Goal: Task Accomplishment & Management: Manage account settings

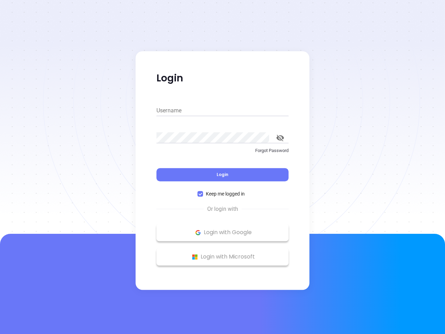
click at [222, 167] on div "Login" at bounding box center [222, 170] width 132 height 22
click at [222, 110] on input "Username" at bounding box center [222, 110] width 132 height 11
click at [280, 138] on icon "toggle password visibility" at bounding box center [280, 137] width 8 height 7
click at [222, 174] on span "Login" at bounding box center [222, 174] width 12 height 6
click at [222, 194] on span "Keep me logged in" at bounding box center [225, 194] width 44 height 8
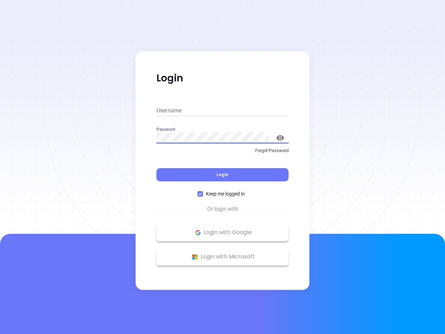
click at [203, 194] on input "Keep me logged in" at bounding box center [200, 194] width 6 height 6
checkbox input "false"
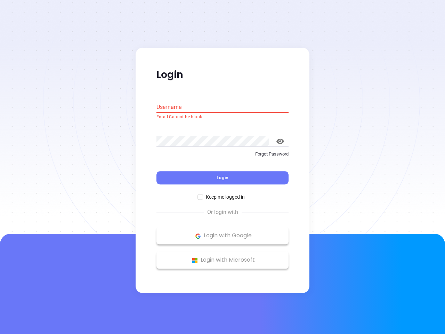
click at [222, 232] on p "Login with Google" at bounding box center [222, 235] width 125 height 10
click at [222, 256] on p "Login with Microsoft" at bounding box center [222, 260] width 125 height 10
